Goal: Task Accomplishment & Management: Complete application form

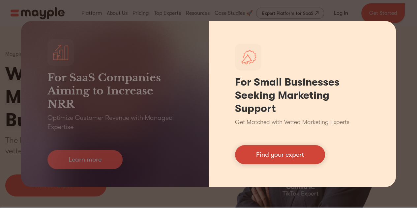
click at [283, 156] on link "Find your expert" at bounding box center [280, 154] width 90 height 19
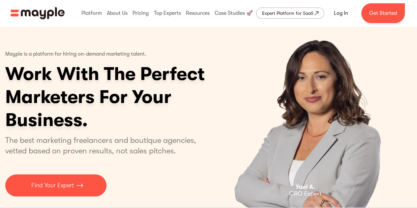
scroll to position [66, 0]
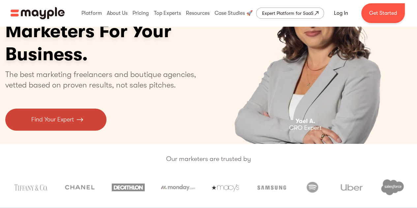
click at [67, 117] on p "Find Your Expert" at bounding box center [52, 119] width 42 height 9
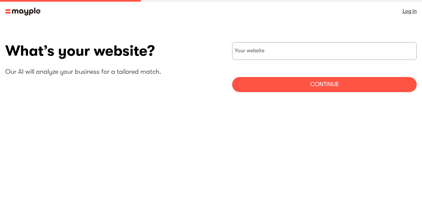
click at [272, 51] on input "websiteStep" at bounding box center [324, 51] width 184 height 18
click at [245, 52] on input "websiteStep" at bounding box center [324, 51] width 184 height 18
click at [250, 48] on input "websiteStep" at bounding box center [324, 51] width 184 height 18
click at [14, 9] on img at bounding box center [22, 12] width 35 height 8
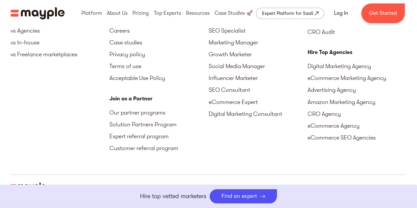
scroll to position [3081, 0]
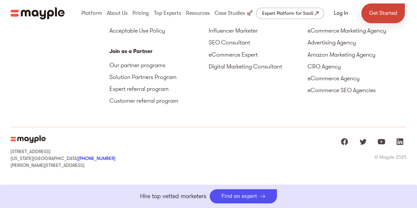
click at [380, 13] on link "Get Started" at bounding box center [382, 13] width 43 height 20
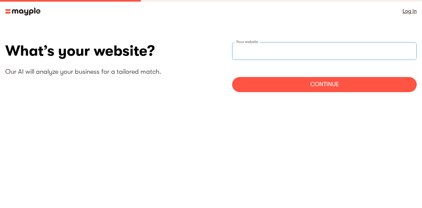
click at [277, 52] on input "websiteStep" at bounding box center [324, 51] width 184 height 18
type input "https://Zeroik.com"
click at [322, 88] on div "Continue" at bounding box center [324, 84] width 184 height 15
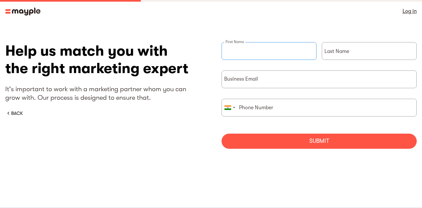
click at [245, 44] on input "briefForm" at bounding box center [268, 51] width 95 height 18
type input "Uday"
type input "Deshmukh"
type input "09623184843"
click at [244, 82] on input "briefForm" at bounding box center [318, 80] width 195 height 18
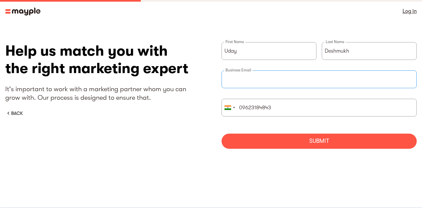
type input "uday@zeroik.com"
click at [319, 141] on div "Submit" at bounding box center [318, 141] width 195 height 15
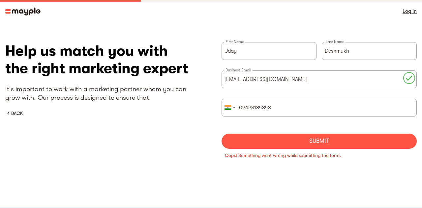
click at [299, 140] on div "Submit" at bounding box center [318, 141] width 195 height 15
